Goal: Task Accomplishment & Management: Complete application form

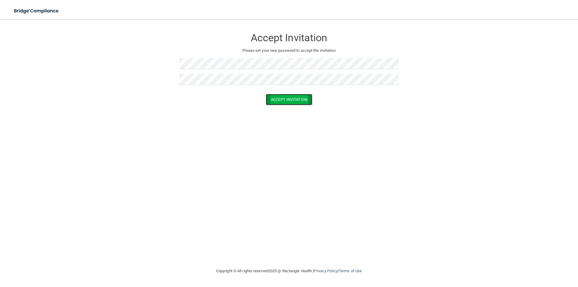
click at [300, 98] on button "Accept Invitation" at bounding box center [289, 99] width 46 height 11
click at [300, 110] on button "Accept Invitation" at bounding box center [289, 108] width 46 height 11
click at [283, 110] on button "Accept Invitation" at bounding box center [289, 108] width 46 height 11
click at [275, 108] on button "Accept Invitation" at bounding box center [289, 108] width 46 height 11
click at [294, 111] on button "Accept Invitation" at bounding box center [289, 108] width 46 height 11
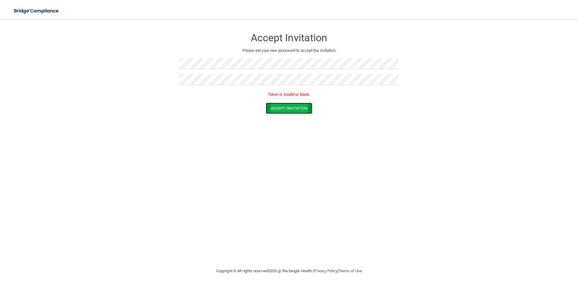
click at [272, 106] on button "Accept Invitation" at bounding box center [289, 108] width 46 height 11
click at [277, 98] on button "Accept Invitation" at bounding box center [289, 99] width 46 height 11
click at [309, 97] on button "Accept Invitation" at bounding box center [289, 99] width 46 height 11
click at [292, 98] on button "Accept Invitation" at bounding box center [289, 99] width 46 height 11
